Goal: Information Seeking & Learning: Understand process/instructions

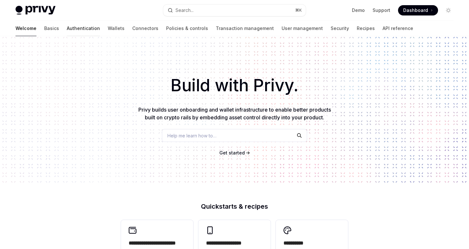
click at [67, 27] on link "Authentication" at bounding box center [83, 28] width 33 height 15
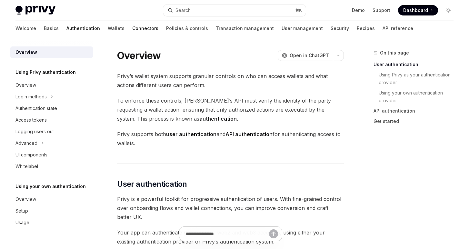
click at [132, 28] on link "Connectors" at bounding box center [145, 28] width 26 height 15
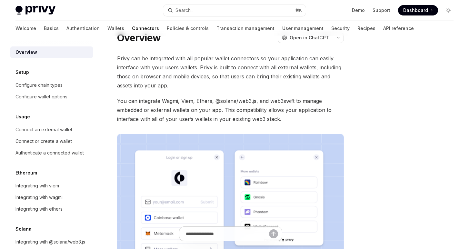
scroll to position [4, 0]
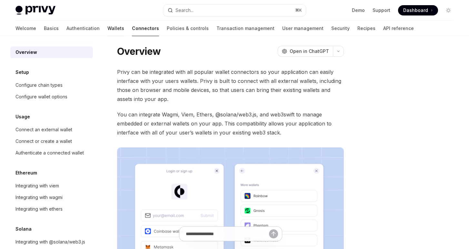
click at [107, 28] on link "Wallets" at bounding box center [115, 28] width 17 height 15
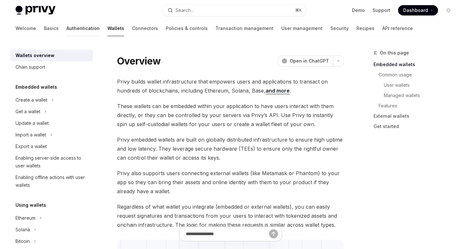
click at [66, 32] on link "Authentication" at bounding box center [82, 28] width 33 height 15
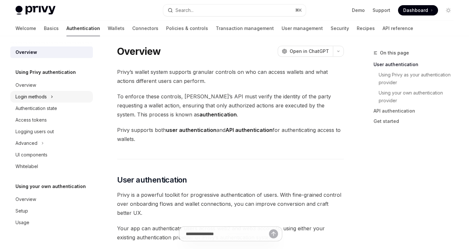
click at [33, 96] on div "Login methods" at bounding box center [30, 97] width 31 height 8
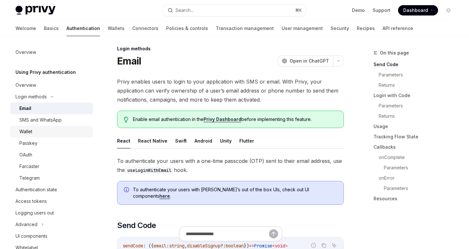
click at [31, 133] on div "Wallet" at bounding box center [25, 132] width 13 height 8
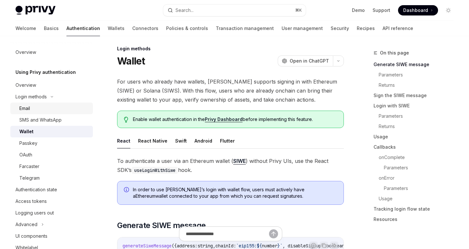
click at [29, 108] on div "Email" at bounding box center [24, 108] width 11 height 8
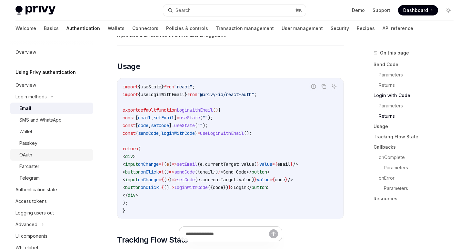
click at [35, 156] on div "OAuth" at bounding box center [54, 155] width 70 height 8
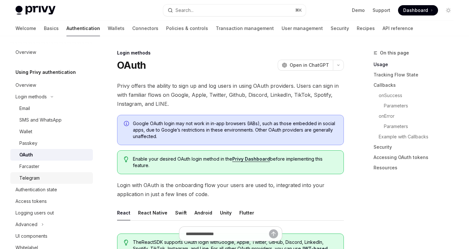
click at [40, 178] on div "Telegram" at bounding box center [54, 178] width 70 height 8
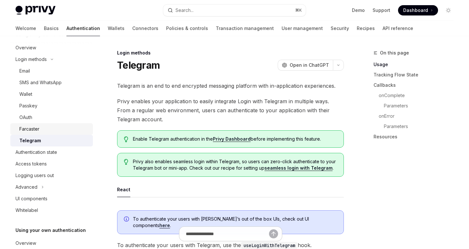
scroll to position [73, 0]
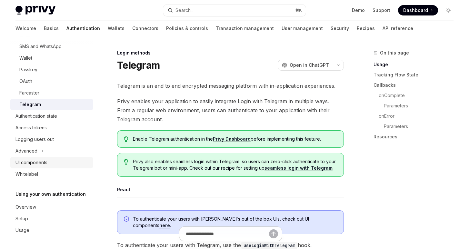
click at [37, 161] on div "UI components" at bounding box center [31, 163] width 32 height 8
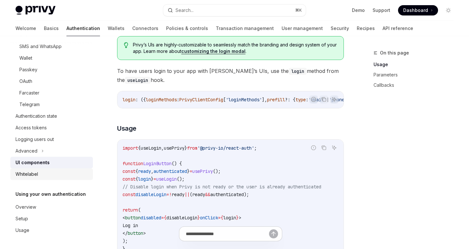
scroll to position [352, 0]
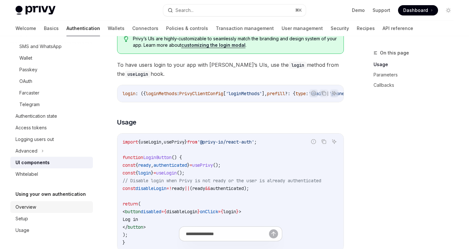
click at [35, 205] on div "Overview" at bounding box center [25, 207] width 21 height 8
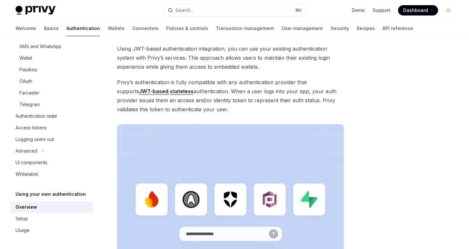
scroll to position [72, 0]
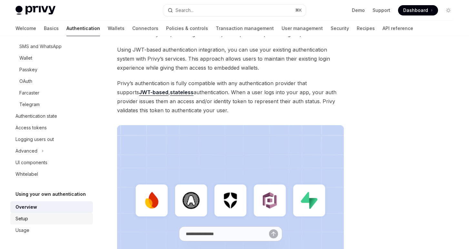
click at [38, 221] on div "Setup" at bounding box center [51, 219] width 73 height 8
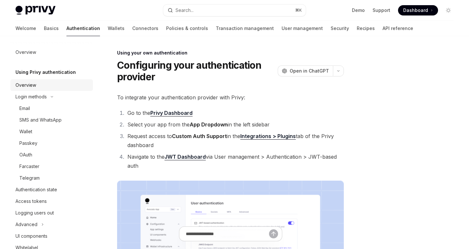
click at [29, 86] on div "Overview" at bounding box center [25, 85] width 21 height 8
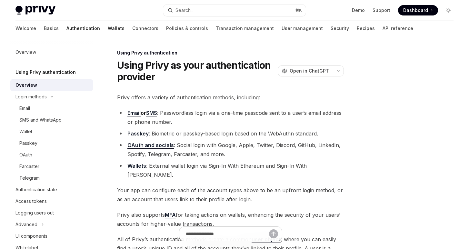
click at [108, 29] on link "Wallets" at bounding box center [116, 28] width 17 height 15
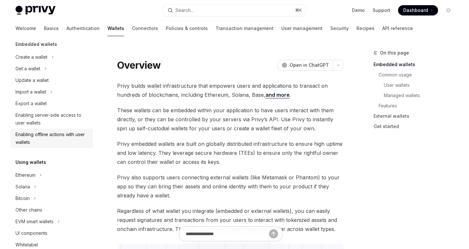
scroll to position [44, 0]
click at [39, 174] on div "Ethereum" at bounding box center [51, 175] width 83 height 12
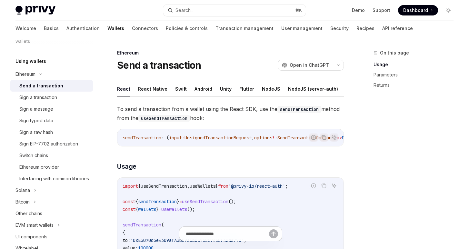
scroll to position [144, 0]
click at [181, 91] on button "Swift" at bounding box center [181, 88] width 12 height 15
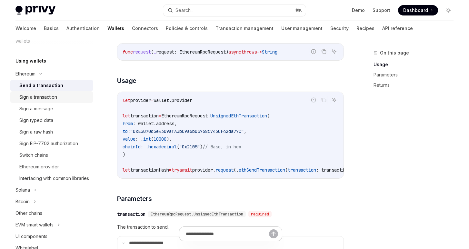
click at [54, 98] on div "Sign a transaction" at bounding box center [38, 97] width 38 height 8
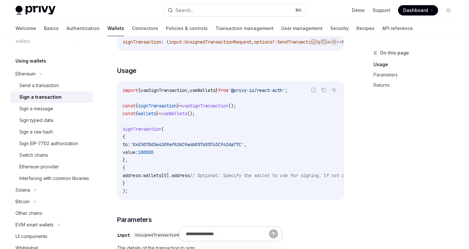
scroll to position [101, 0]
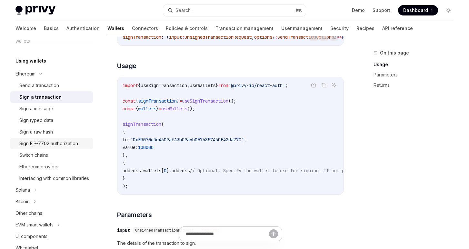
click at [49, 145] on div "Sign EIP-7702 authorization" at bounding box center [48, 144] width 59 height 8
type textarea "*"
